Goal: Navigation & Orientation: Find specific page/section

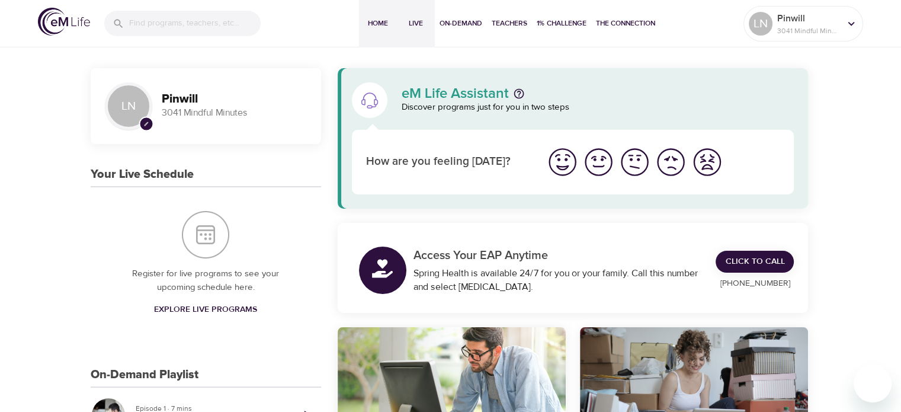
click at [424, 21] on span "Live" at bounding box center [416, 23] width 28 height 12
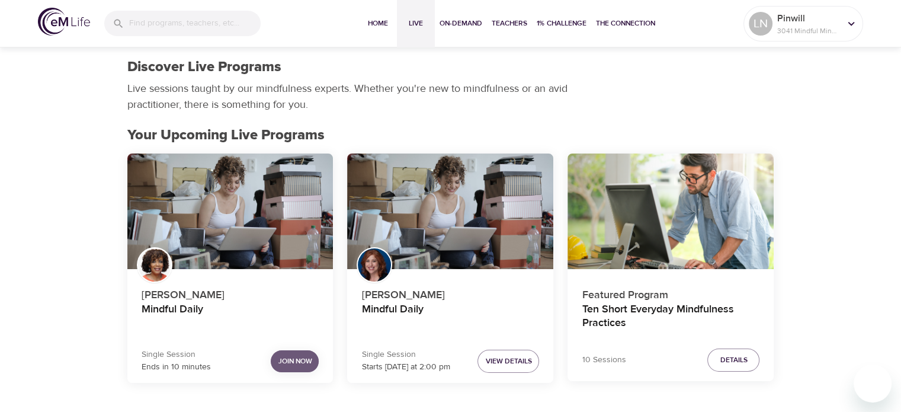
click at [296, 358] on span "Join Now" at bounding box center [295, 361] width 34 height 12
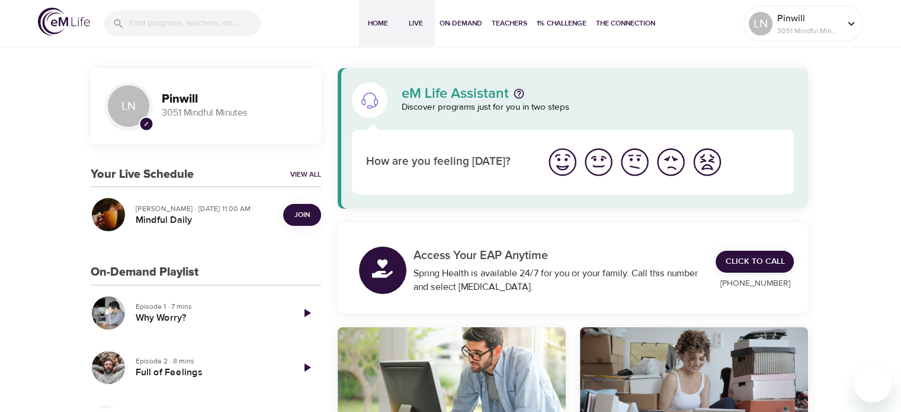
click at [416, 22] on span "Live" at bounding box center [416, 23] width 28 height 12
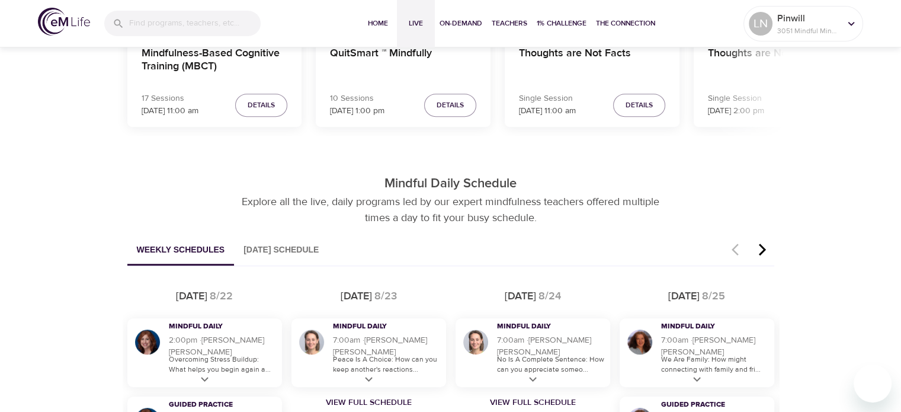
scroll to position [415, 0]
